Goal: Information Seeking & Learning: Learn about a topic

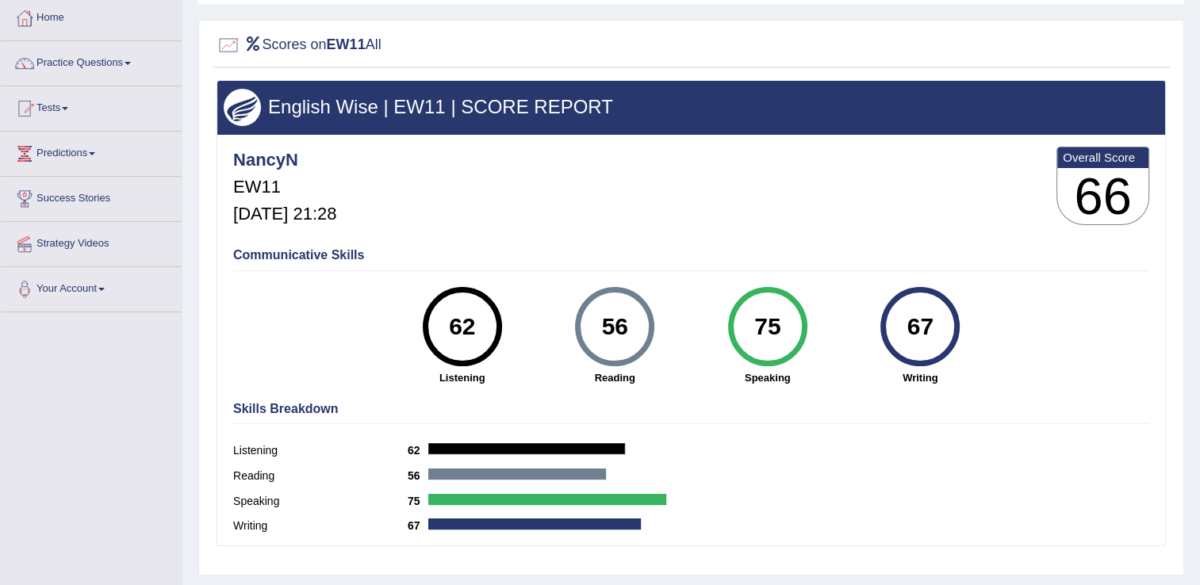
scroll to position [77, 0]
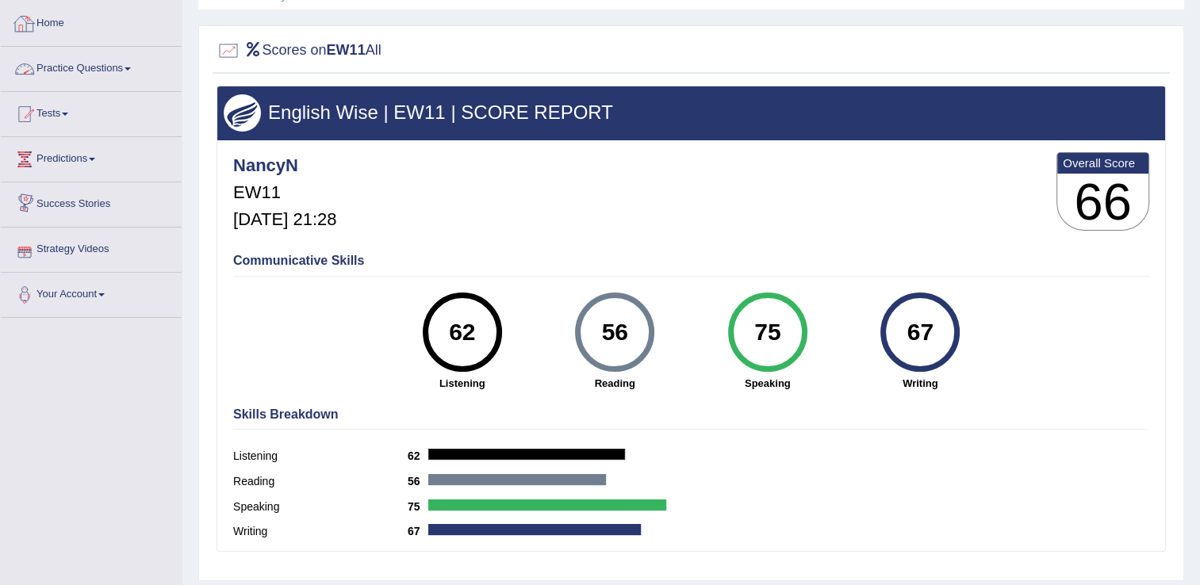
click at [82, 65] on link "Practice Questions" at bounding box center [91, 67] width 181 height 40
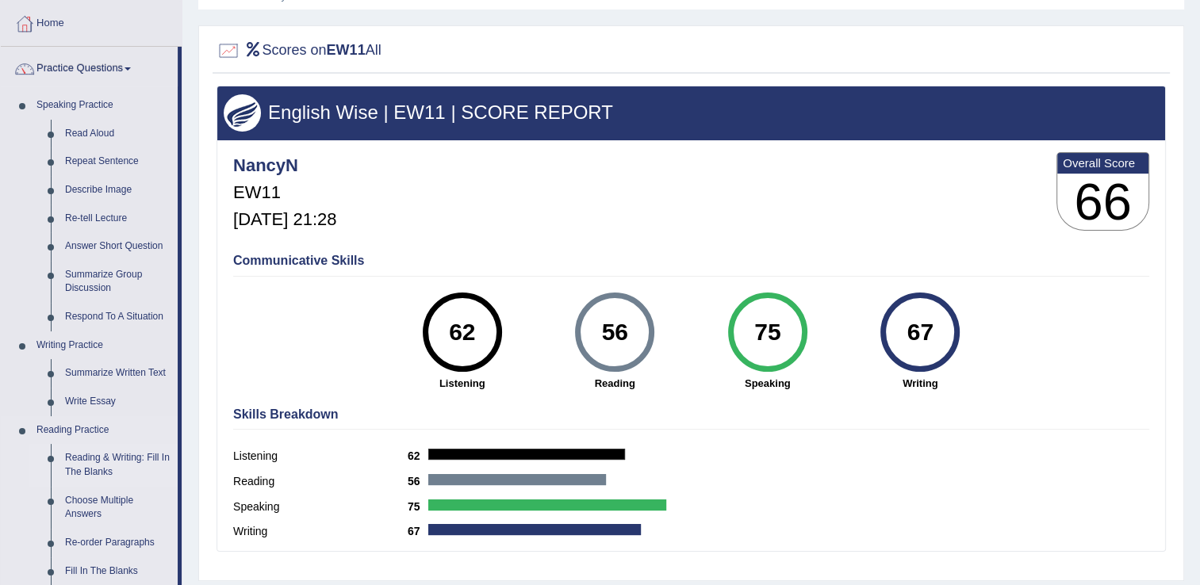
click at [85, 462] on link "Reading & Writing: Fill In The Blanks" at bounding box center [118, 465] width 120 height 42
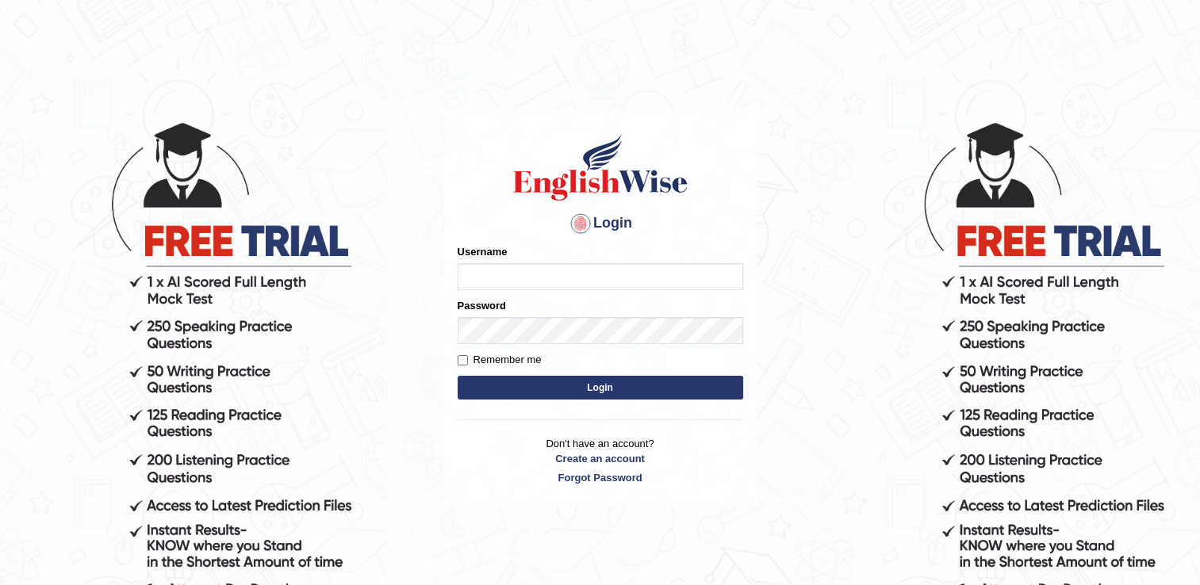
type input "NancyN"
click at [529, 381] on button "Login" at bounding box center [601, 388] width 286 height 24
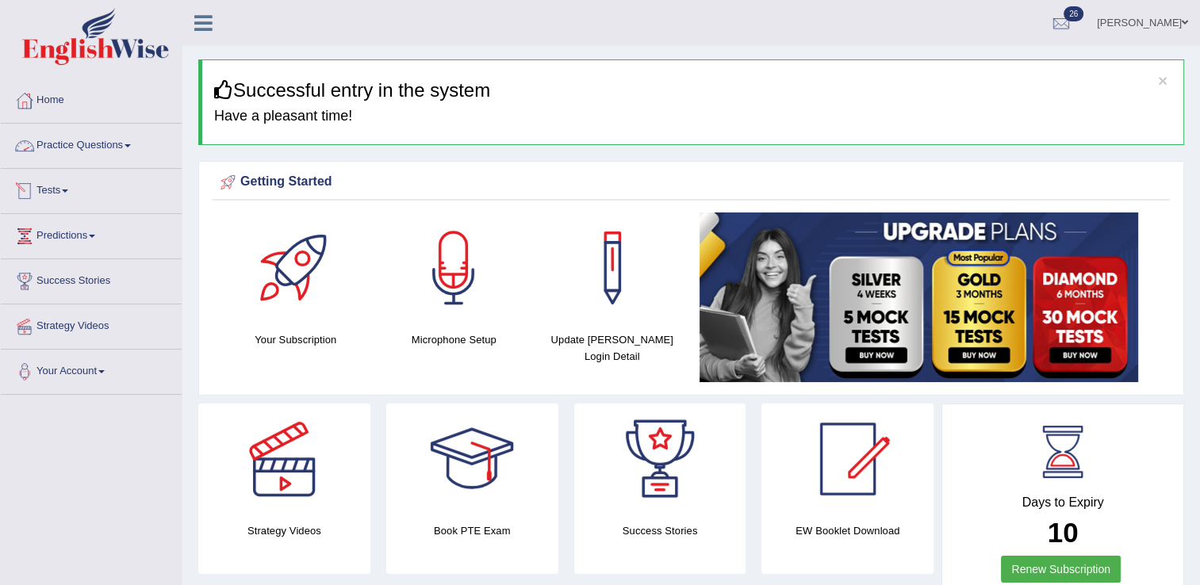
click at [71, 142] on link "Practice Questions" at bounding box center [91, 144] width 181 height 40
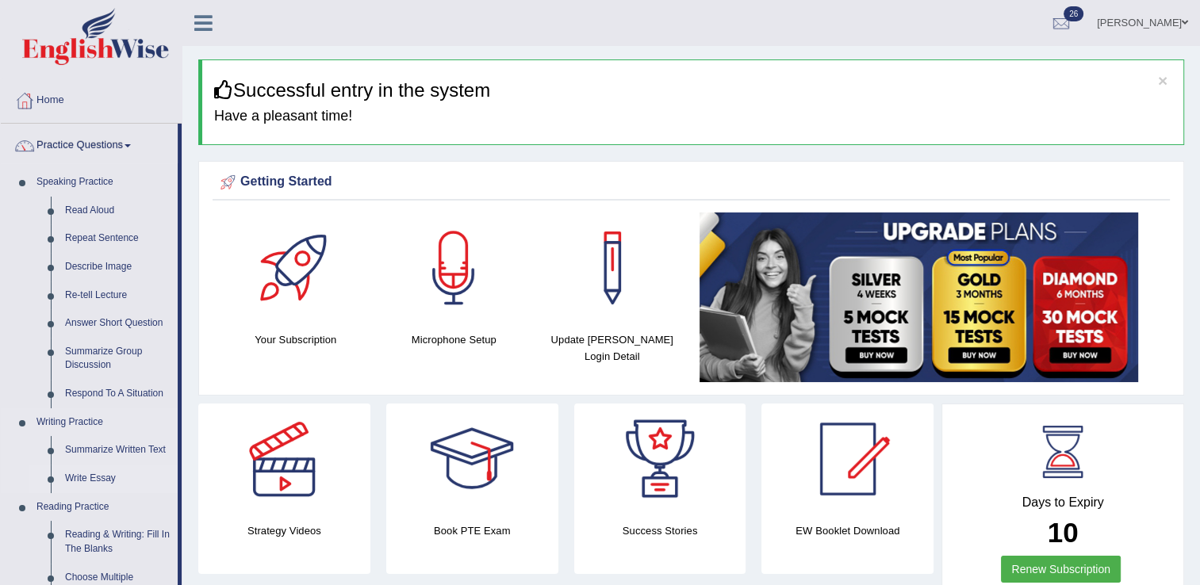
click at [83, 481] on link "Write Essay" at bounding box center [118, 479] width 120 height 29
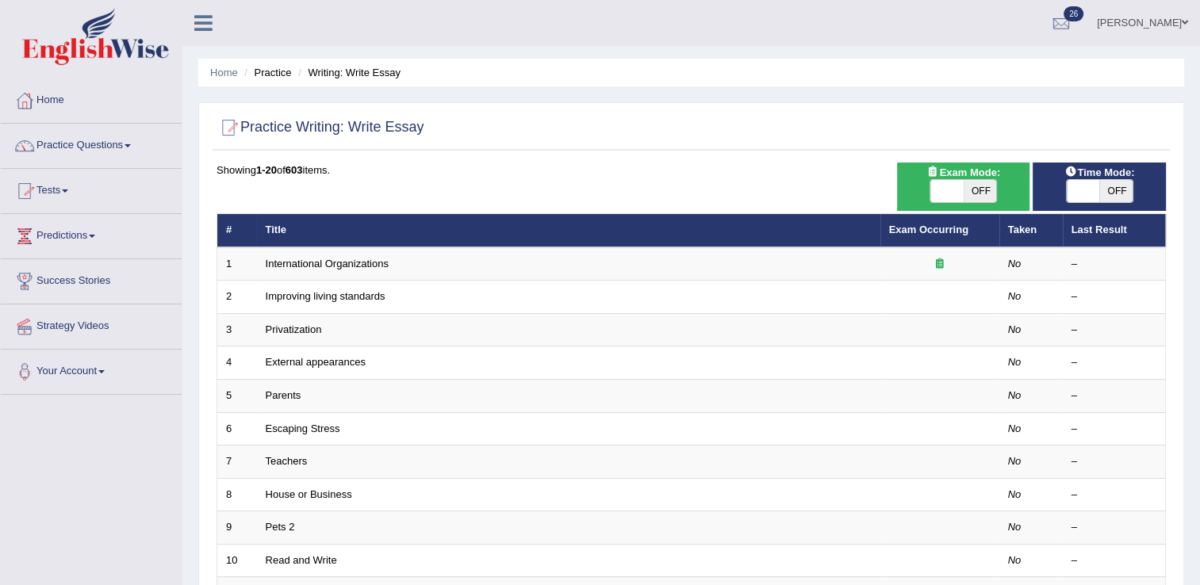
click at [95, 142] on link "Practice Questions" at bounding box center [91, 144] width 181 height 40
